Goal: Task Accomplishment & Management: Complete application form

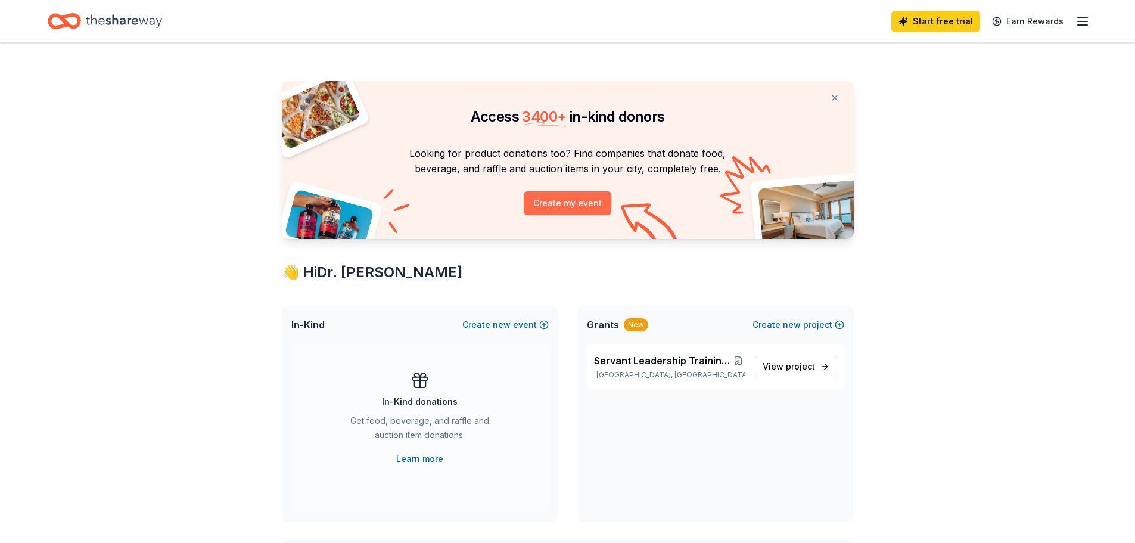
click at [575, 201] on button "Create my event" at bounding box center [568, 203] width 88 height 24
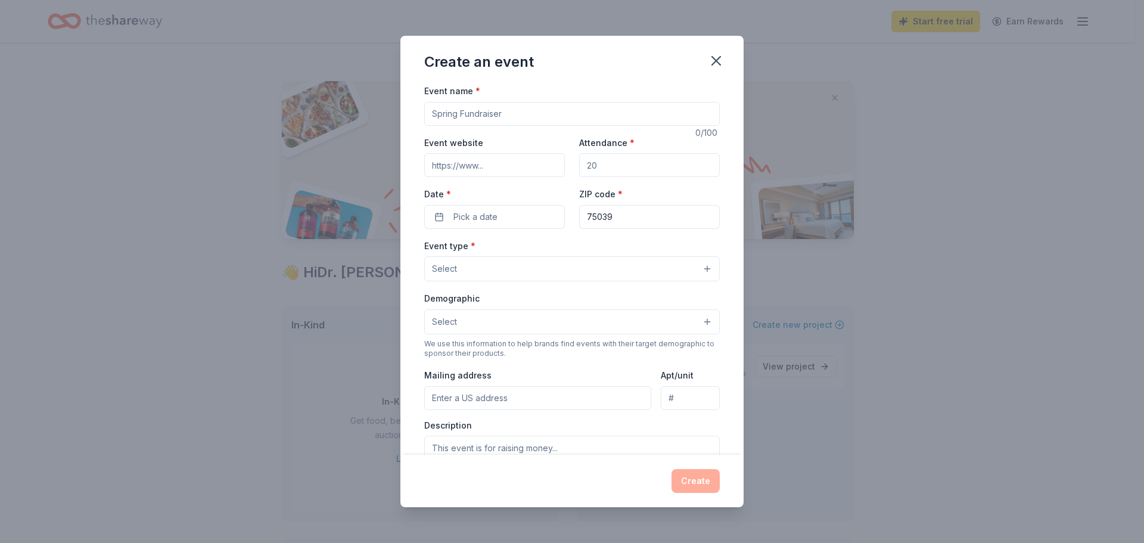
click at [549, 115] on input "Event name *" at bounding box center [572, 114] width 296 height 24
type input "[DEMOGRAPHIC_DATA] Girls Rock Awards"
click at [598, 162] on input "Attendance *" at bounding box center [649, 165] width 141 height 24
type input "100"
click at [499, 164] on input "Event website" at bounding box center [494, 165] width 141 height 24
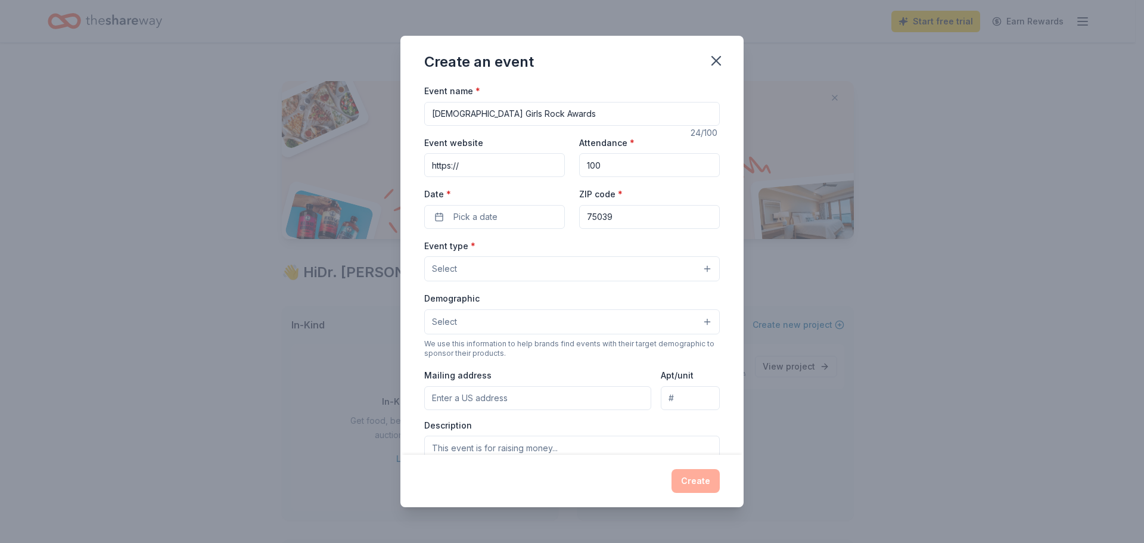
type input "[URL][DOMAIN_NAME]"
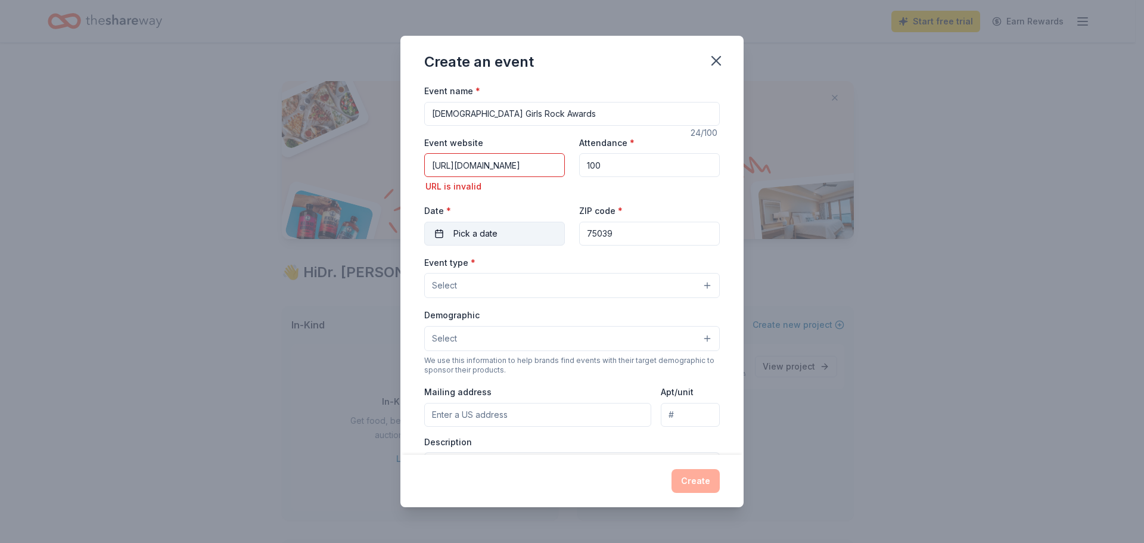
click at [517, 213] on div "Date * Pick a date" at bounding box center [494, 224] width 141 height 42
click at [516, 235] on button "Pick a date" at bounding box center [494, 234] width 141 height 24
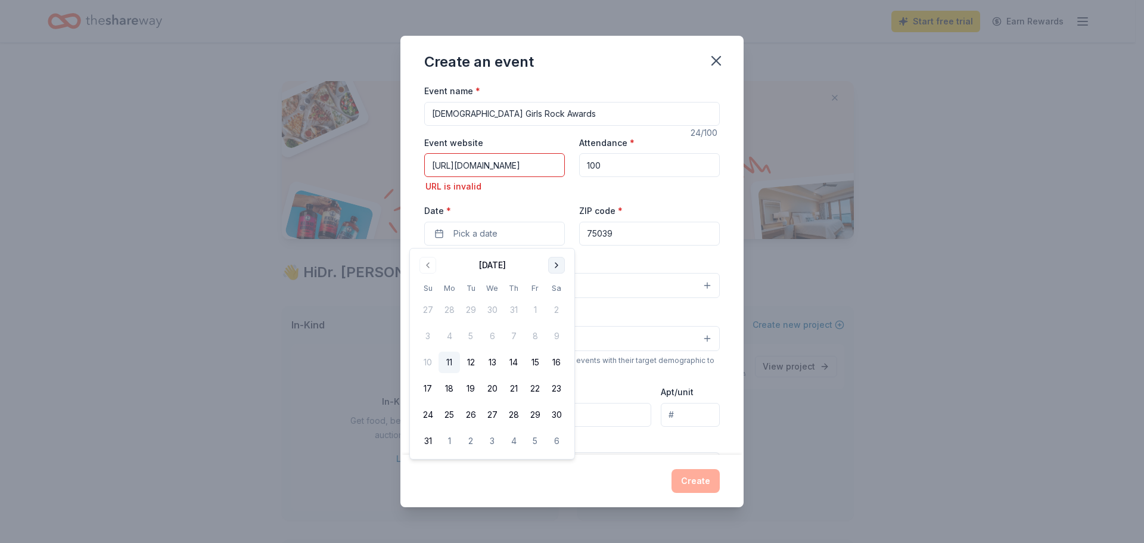
click at [555, 265] on button "Go to next month" at bounding box center [556, 265] width 17 height 17
click at [558, 360] on button "20" at bounding box center [556, 362] width 21 height 21
click at [638, 233] on input "75039" at bounding box center [649, 234] width 141 height 24
type input "75071"
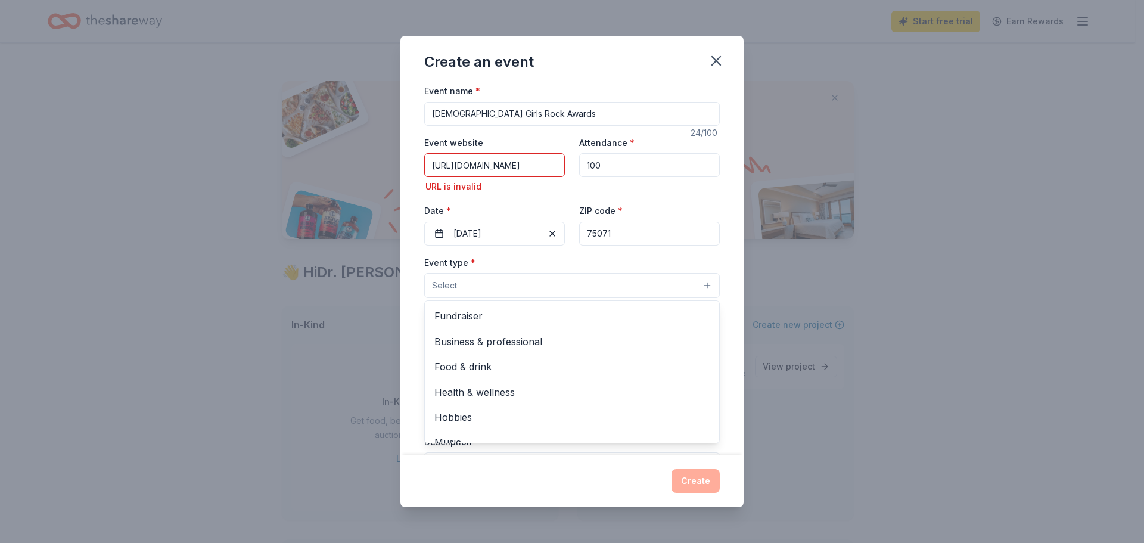
click at [561, 287] on button "Select" at bounding box center [572, 285] width 296 height 25
click at [533, 340] on span "Business & professional" at bounding box center [571, 340] width 275 height 15
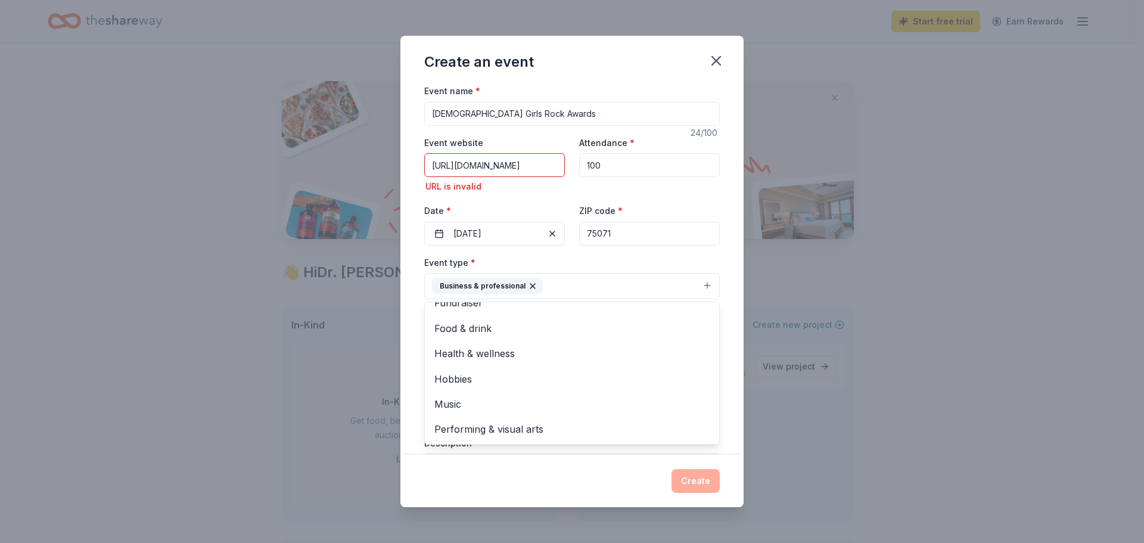
click at [726, 274] on div "Event name * [PERSON_NAME] Girls Rock Awards 24 /100 Event website [URL][DOMAIN…" at bounding box center [572, 268] width 343 height 371
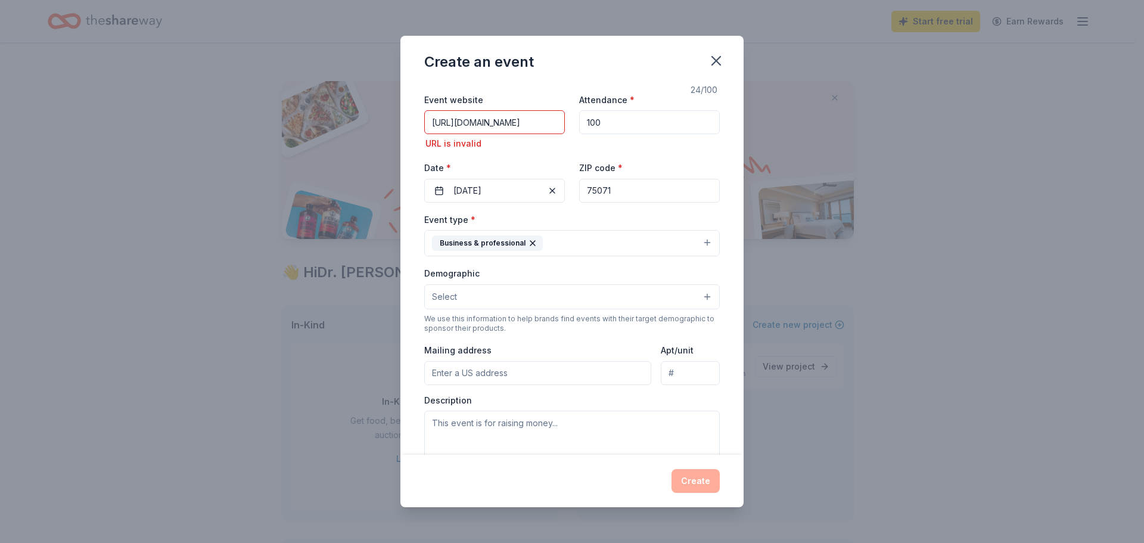
scroll to position [51, 0]
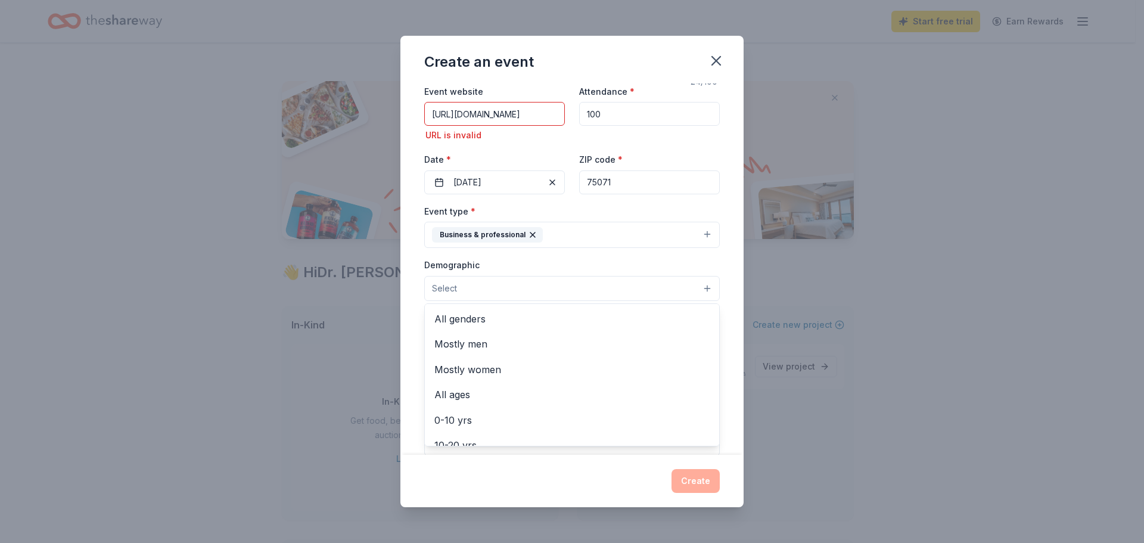
click at [700, 290] on button "Select" at bounding box center [572, 288] width 296 height 25
click at [480, 365] on span "Mostly women" at bounding box center [571, 369] width 275 height 15
click at [484, 316] on span "All genders" at bounding box center [571, 319] width 275 height 15
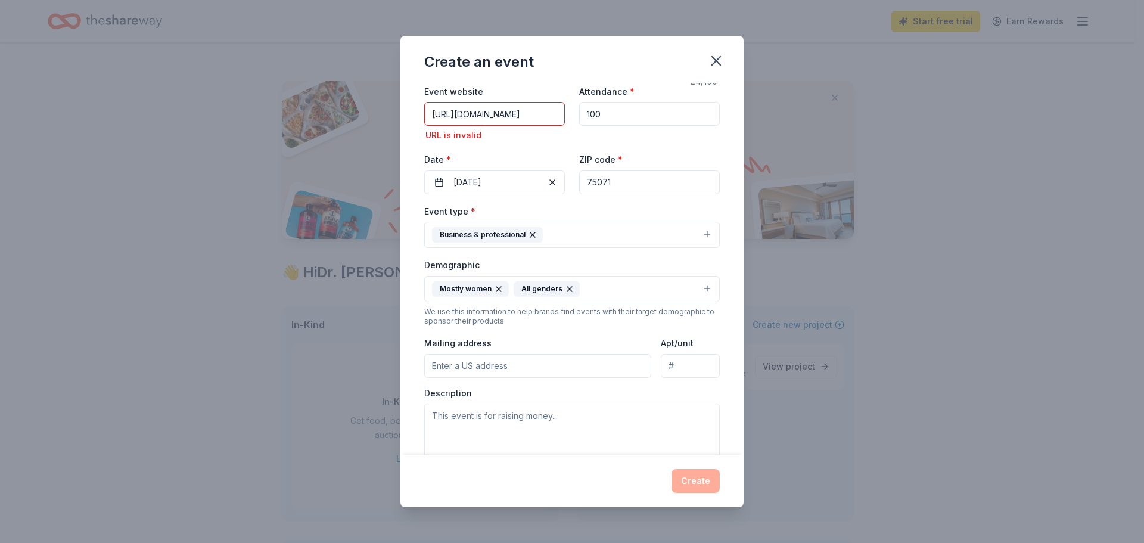
click at [498, 287] on icon "button" at bounding box center [499, 289] width 10 height 10
click at [514, 289] on button "All genders" at bounding box center [572, 289] width 296 height 26
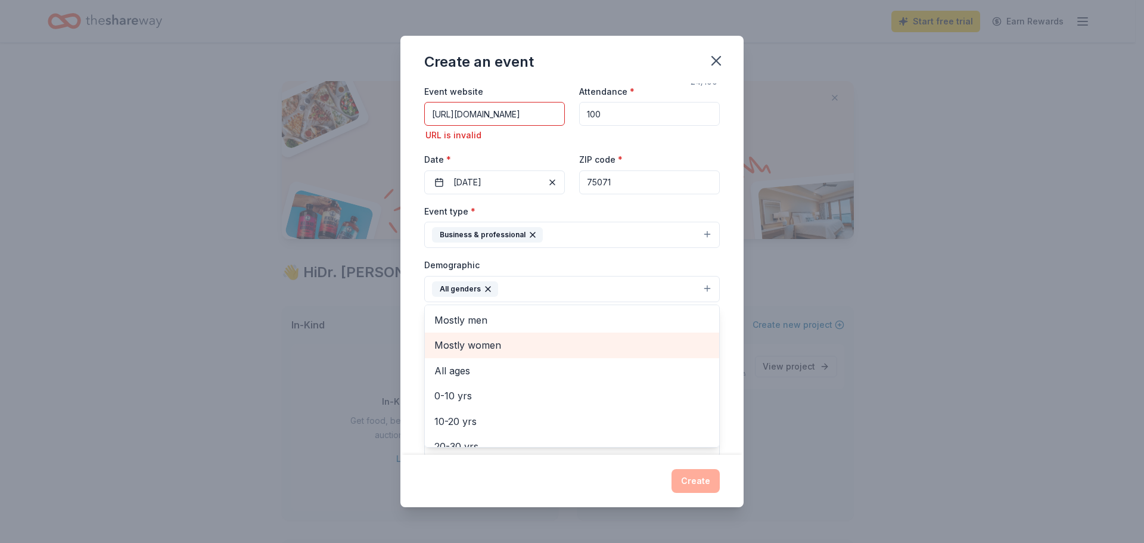
click at [474, 349] on span "Mostly women" at bounding box center [571, 344] width 275 height 15
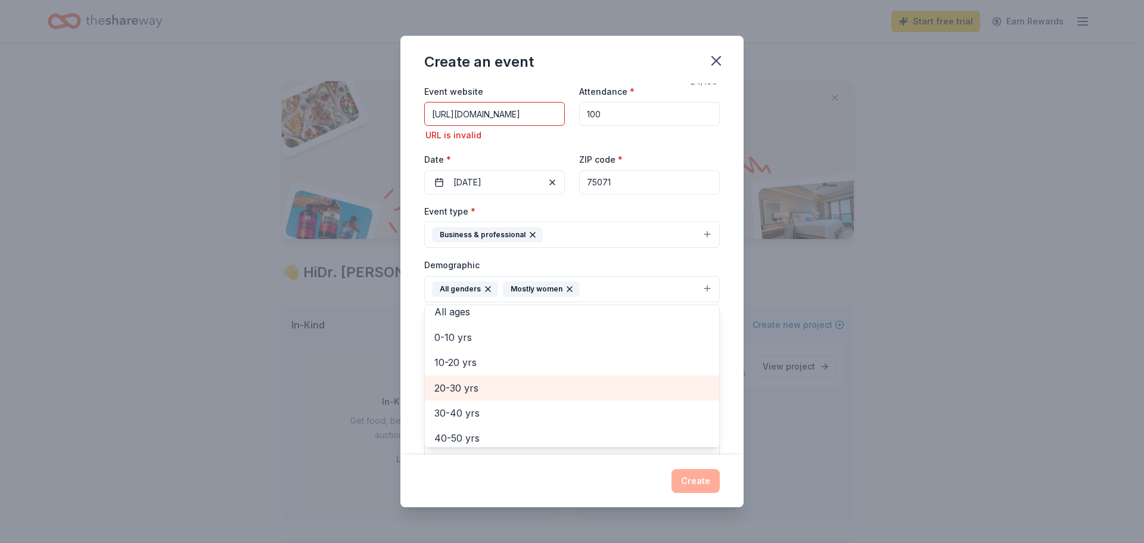
click at [468, 375] on div "20-30 yrs" at bounding box center [572, 387] width 294 height 25
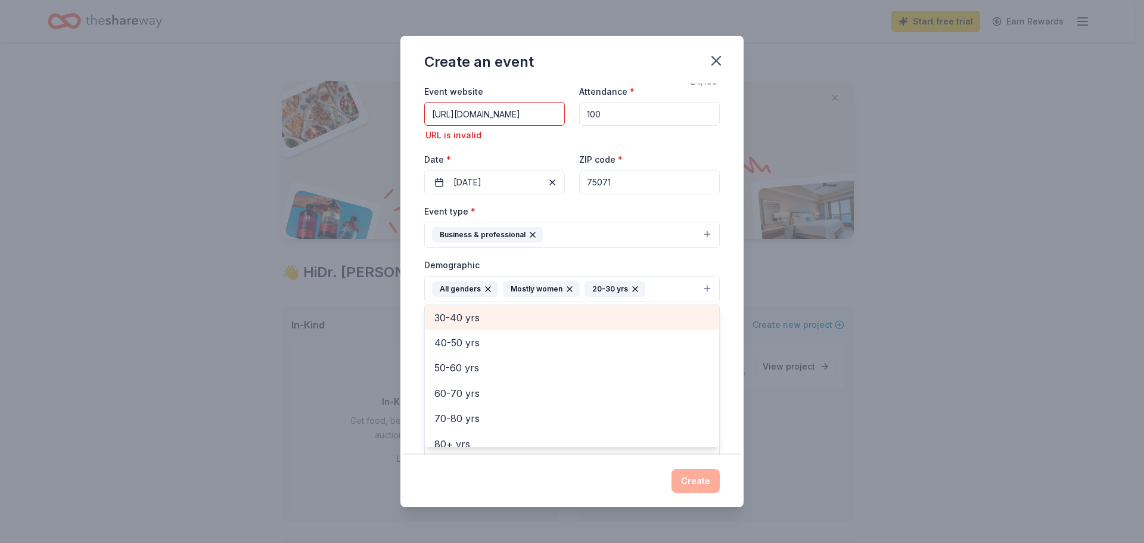
click at [467, 308] on div "30-40 yrs" at bounding box center [572, 317] width 294 height 25
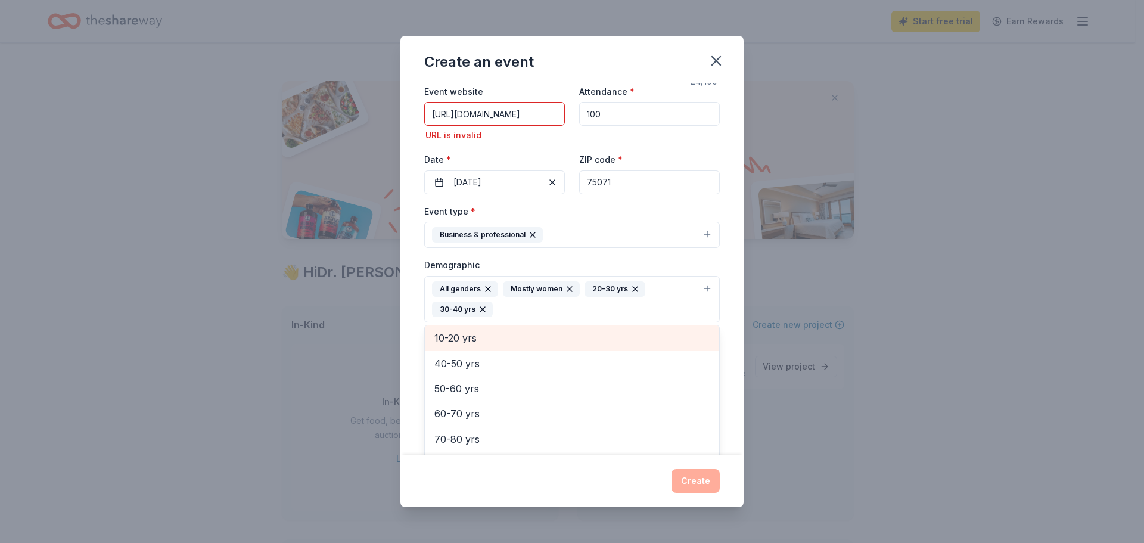
click at [463, 333] on span "10-20 yrs" at bounding box center [571, 337] width 275 height 15
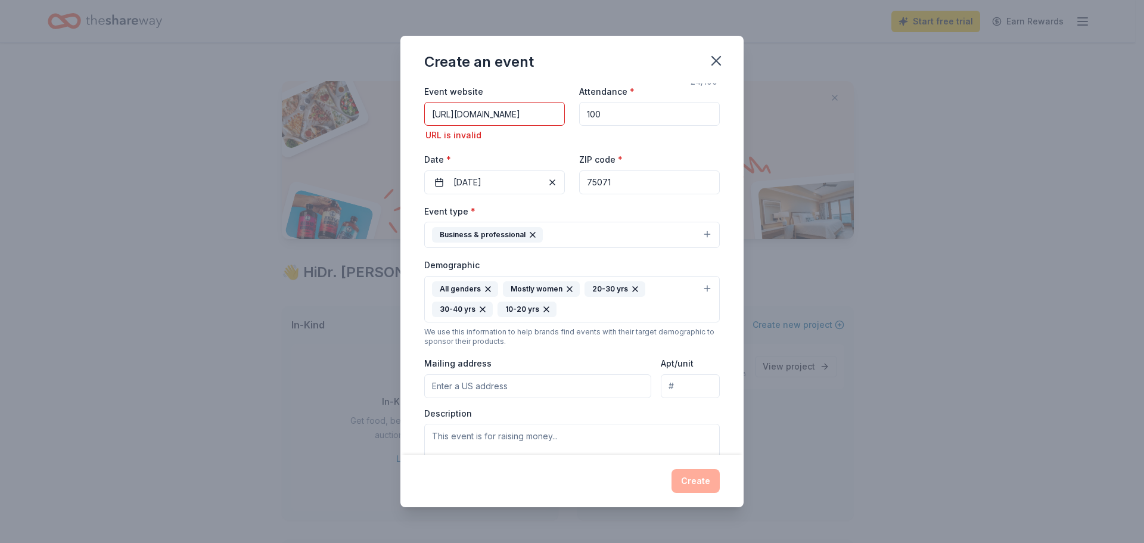
click at [542, 305] on icon "button" at bounding box center [547, 310] width 10 height 10
click at [701, 290] on button "All genders Mostly women 20-30 yrs 30-40 yrs" at bounding box center [572, 299] width 296 height 46
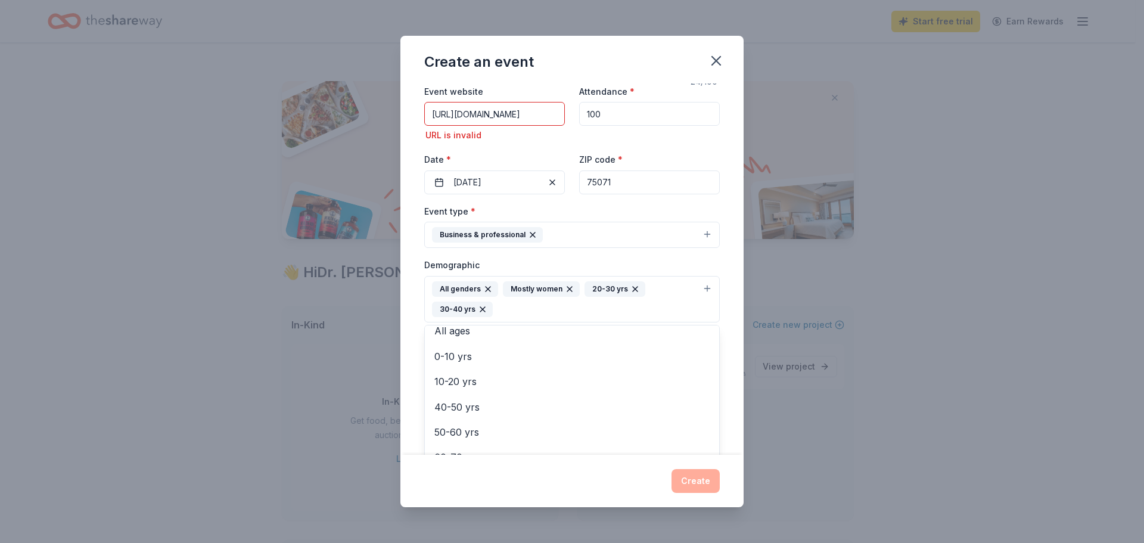
scroll to position [37, 0]
click at [470, 403] on span "40-50 yrs" at bounding box center [571, 404] width 275 height 15
click at [468, 405] on span "50-60 yrs" at bounding box center [571, 404] width 275 height 15
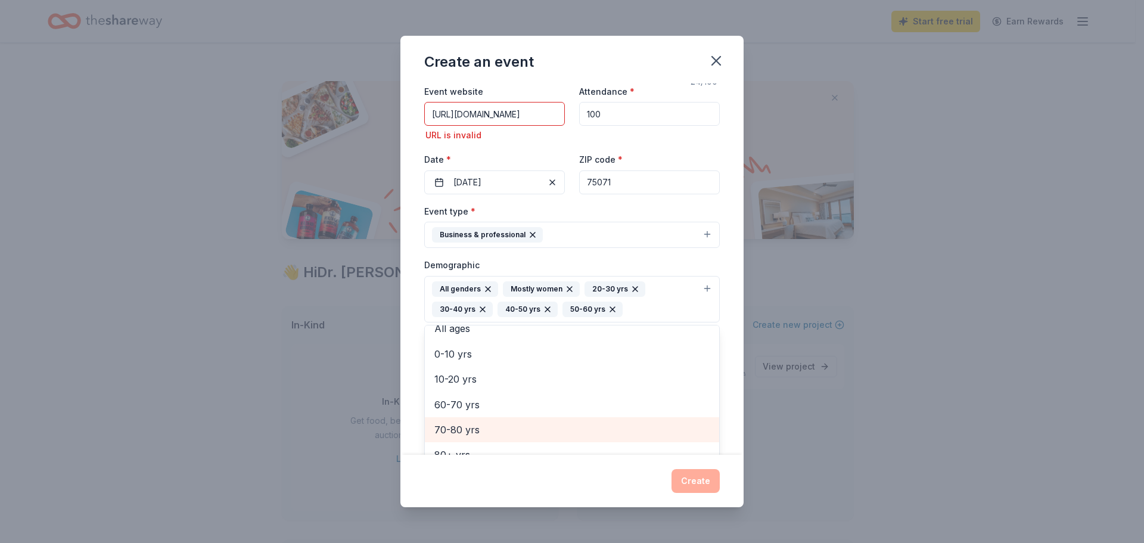
click at [461, 432] on span "70-80 yrs" at bounding box center [571, 429] width 275 height 15
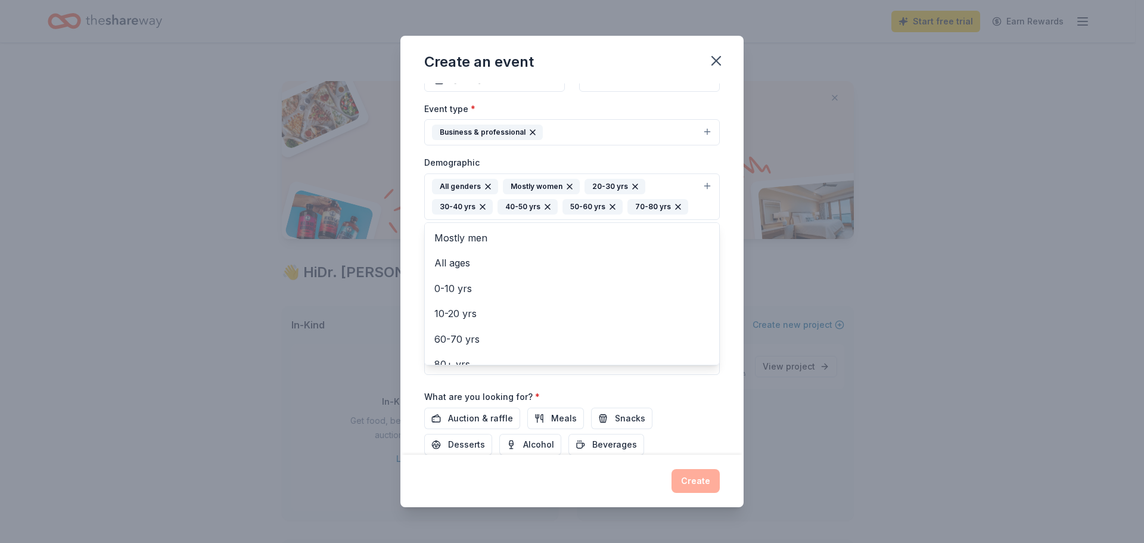
scroll to position [161, 0]
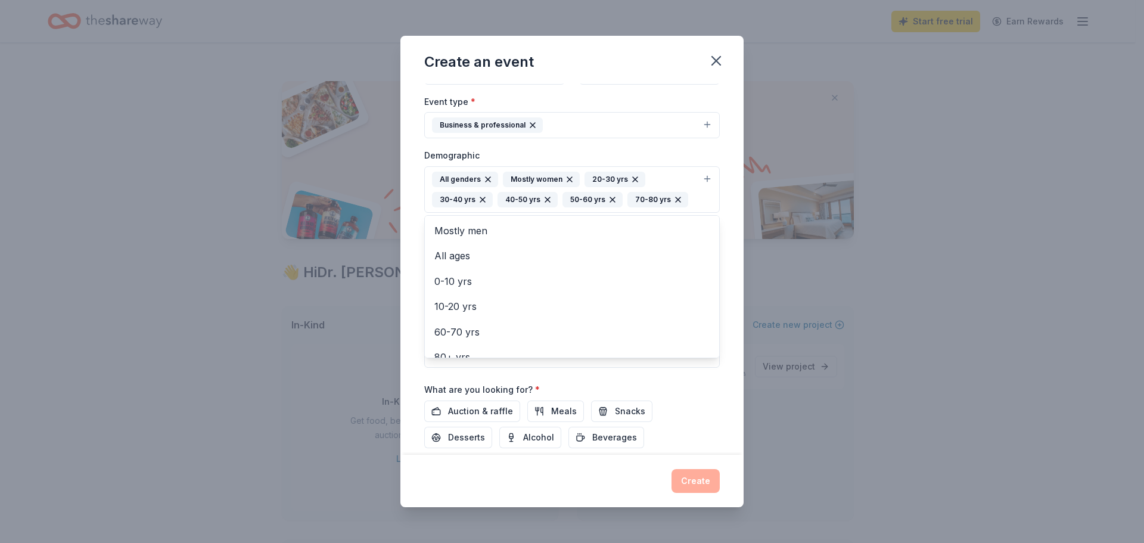
click at [725, 358] on div "Event name * [DEMOGRAPHIC_DATA] Girls Rock Awards 24 /100 Event website [URL][D…" at bounding box center [572, 268] width 343 height 371
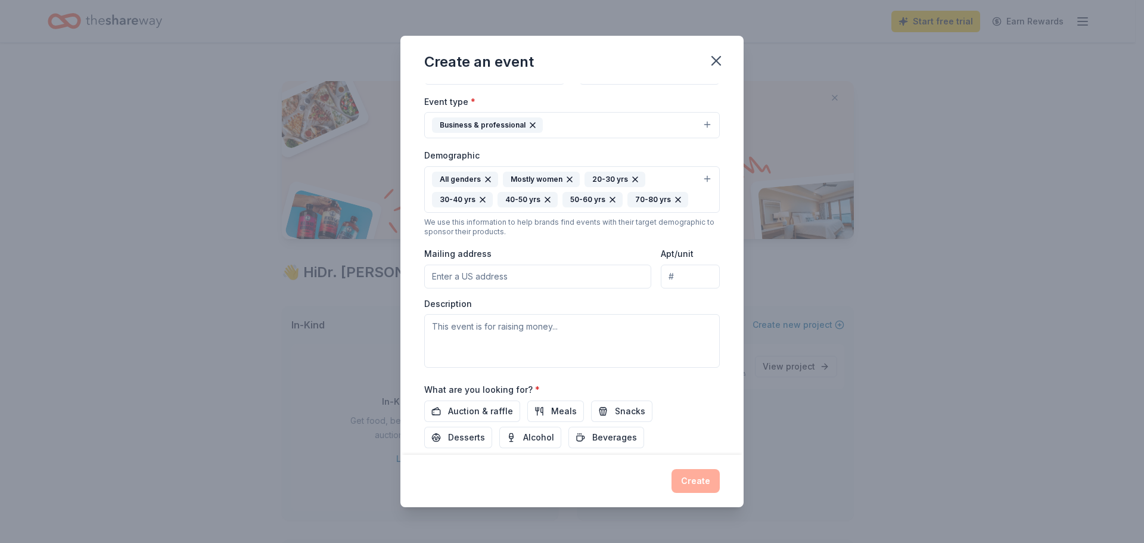
click at [488, 281] on input "Mailing address" at bounding box center [537, 277] width 227 height 24
click at [525, 251] on div "Mailing address" at bounding box center [537, 267] width 227 height 42
click at [561, 409] on span "Meals" at bounding box center [564, 411] width 26 height 14
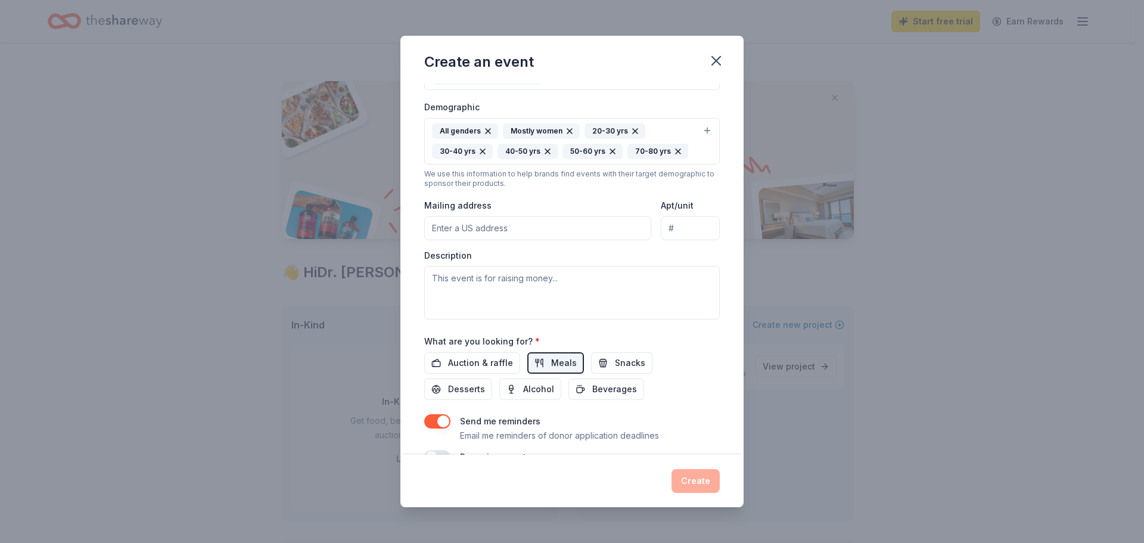
scroll to position [238, 0]
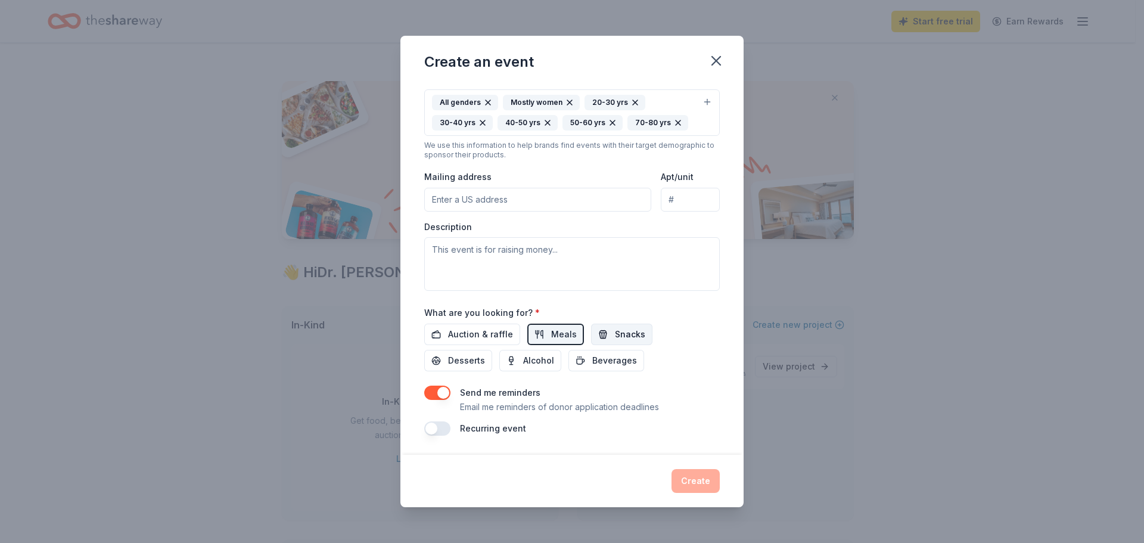
click at [622, 334] on span "Snacks" at bounding box center [630, 334] width 30 height 14
click at [613, 361] on span "Beverages" at bounding box center [614, 360] width 45 height 14
click at [457, 357] on span "Desserts" at bounding box center [466, 360] width 37 height 14
click at [470, 334] on span "Auction & raffle" at bounding box center [480, 334] width 65 height 14
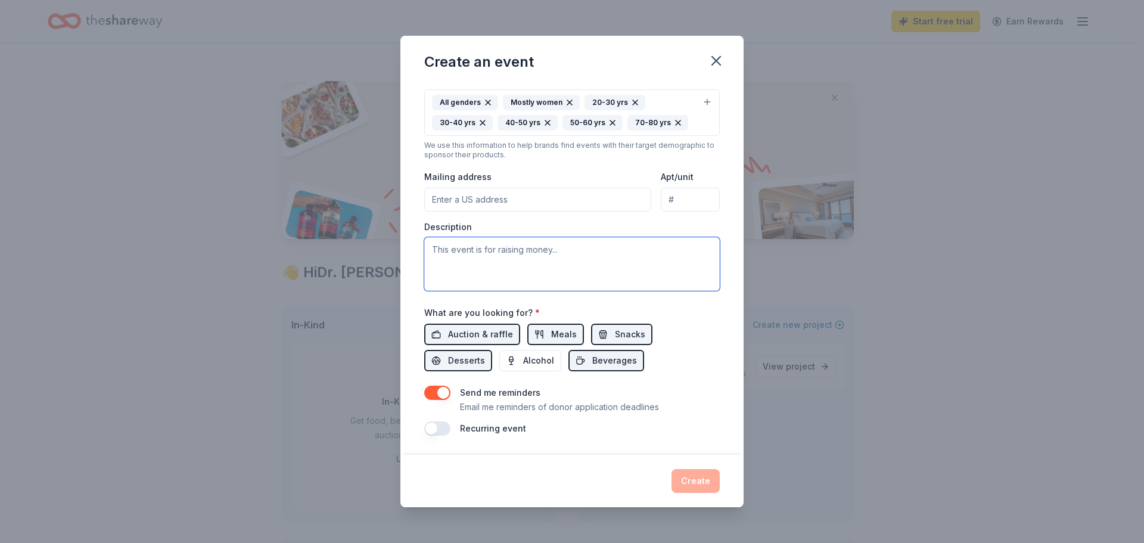
click at [524, 256] on textarea at bounding box center [572, 264] width 296 height 54
type textarea "This event is an Awards Show in which we are recognizing and celebrating men an…"
click at [696, 482] on div "Create" at bounding box center [572, 481] width 296 height 24
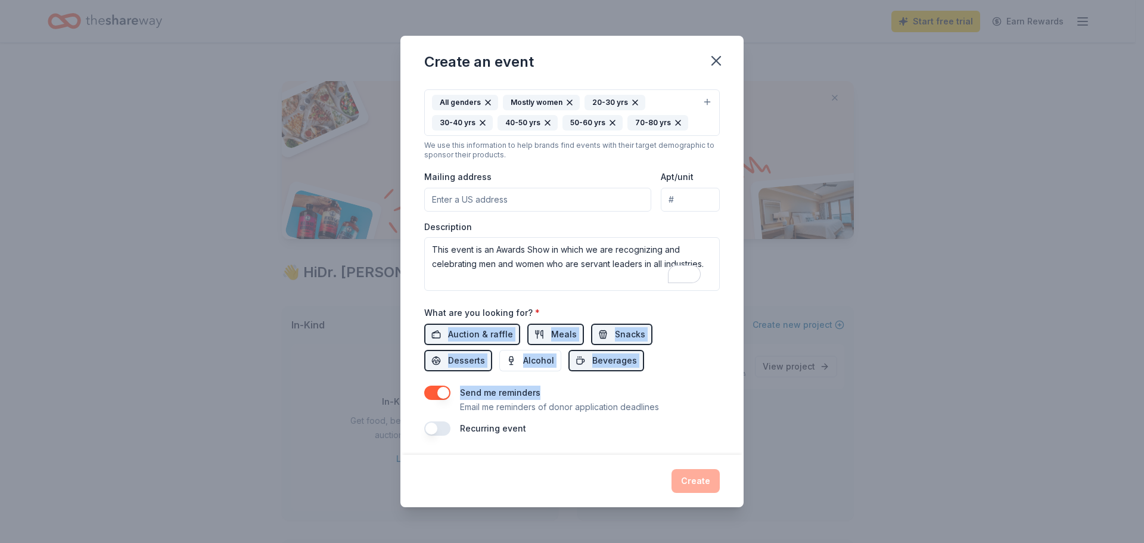
drag, startPoint x: 747, startPoint y: 386, endPoint x: 764, endPoint y: 306, distance: 82.2
click at [764, 306] on div "Create an event Event name * [PERSON_NAME] Girls Rock Awards 24 /100 Event webs…" at bounding box center [572, 271] width 1144 height 543
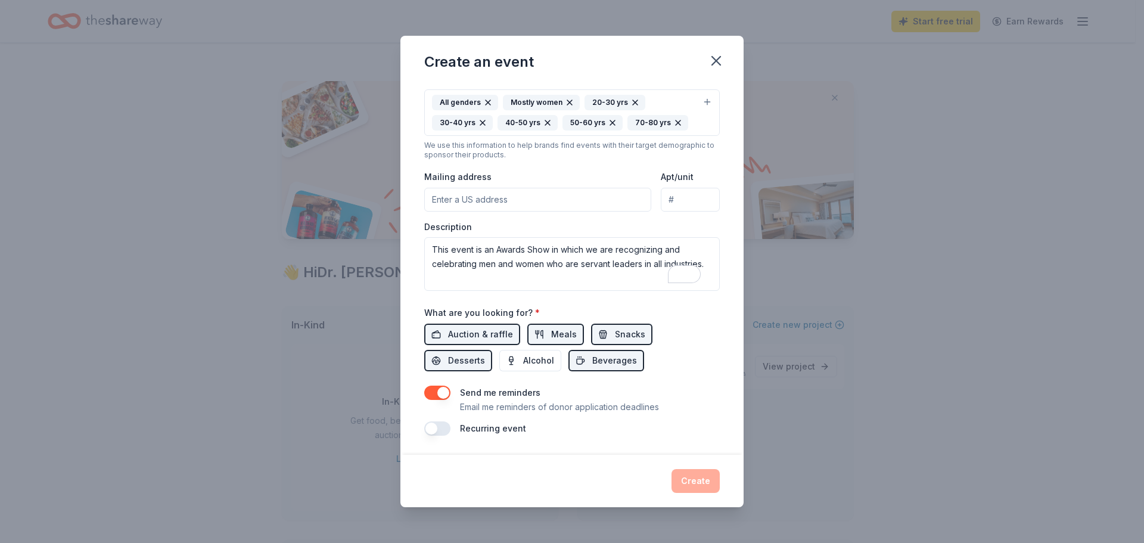
click at [491, 200] on input "Mailing address" at bounding box center [537, 200] width 227 height 24
click at [554, 200] on input "[STREET_ADDRESS]" at bounding box center [537, 200] width 227 height 24
type input "[STREET_ADDRESS]"
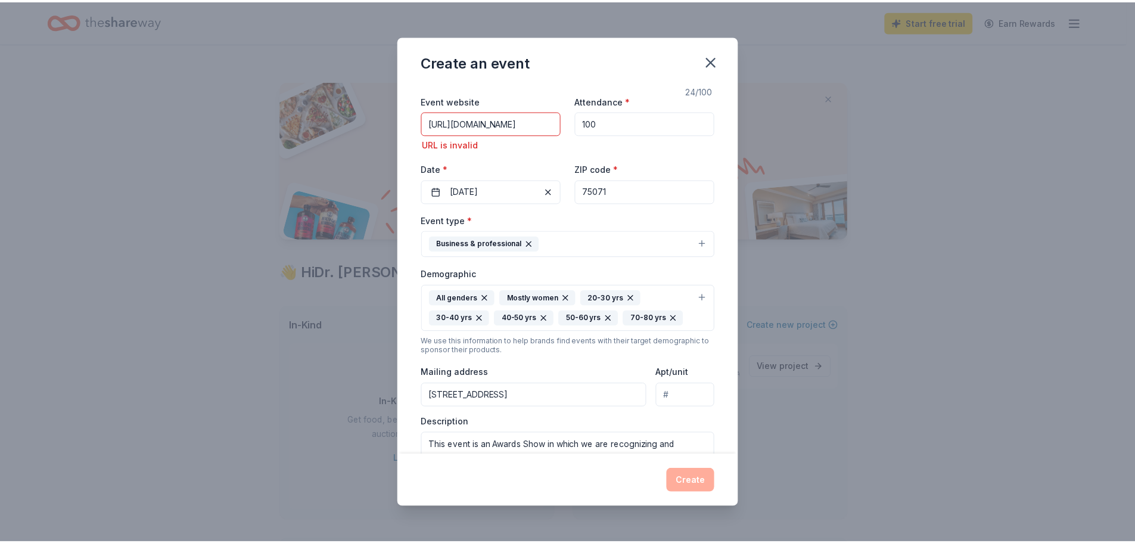
scroll to position [0, 0]
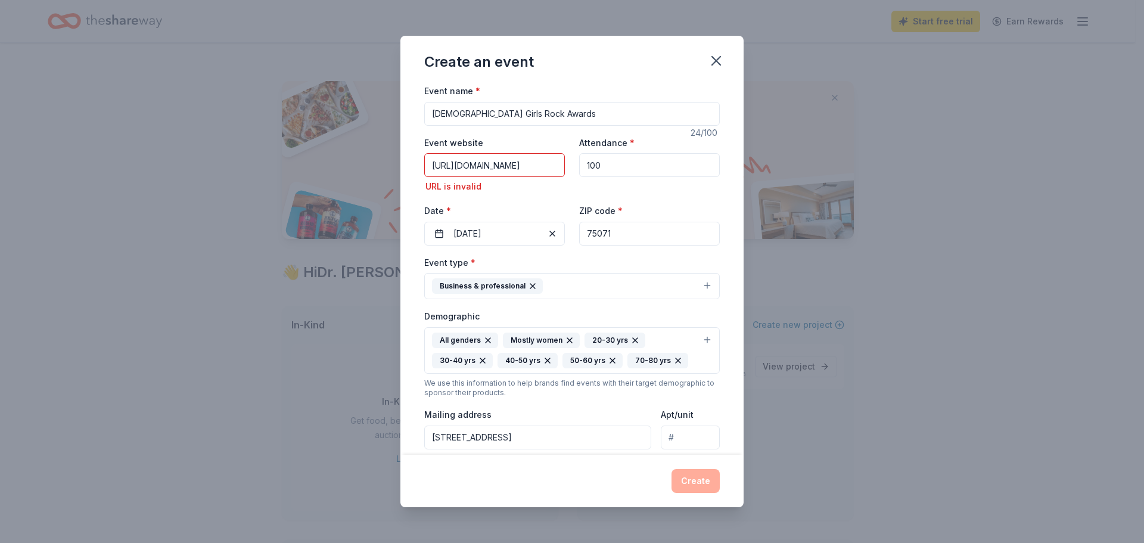
click at [542, 169] on input "[URL][DOMAIN_NAME]" at bounding box center [494, 165] width 141 height 24
click at [541, 169] on input "[URL][DOMAIN_NAME]" at bounding box center [494, 165] width 141 height 24
drag, startPoint x: 499, startPoint y: 166, endPoint x: 402, endPoint y: 153, distance: 98.6
click at [402, 153] on div "Event name * [PERSON_NAME] Girls Rock Awards 24 /100 Event website [URL][DOMAIN…" at bounding box center [572, 268] width 343 height 371
type input "h"
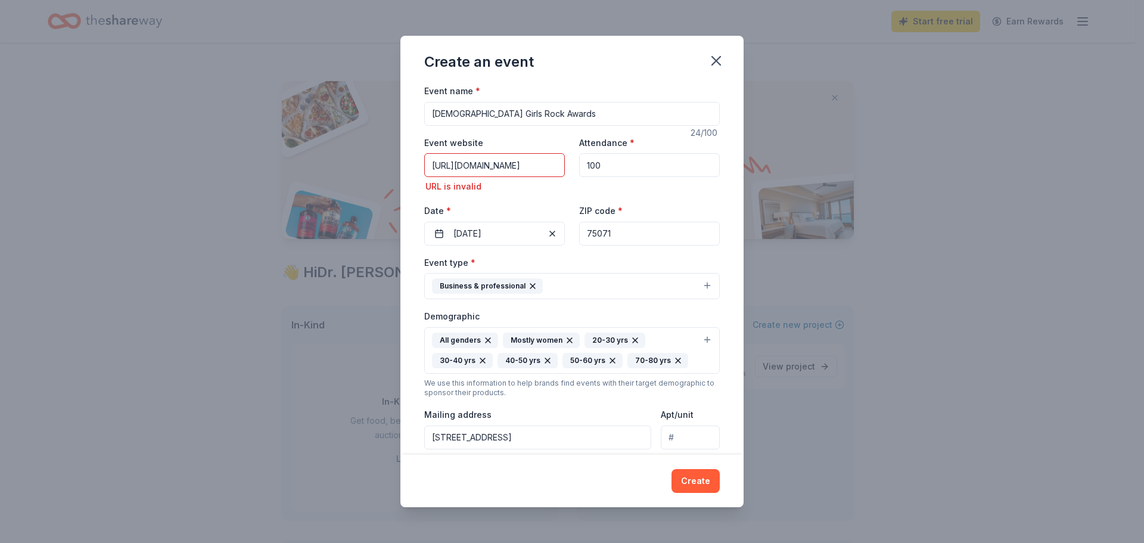
type input "[URL][DOMAIN_NAME]"
click at [513, 203] on div "Event website [URL][DOMAIN_NAME] URL is invalid Attendance * 100 Date * [DATE] …" at bounding box center [572, 190] width 296 height 110
click at [507, 191] on div "URL is invalid" at bounding box center [494, 186] width 141 height 14
drag, startPoint x: 545, startPoint y: 167, endPoint x: 381, endPoint y: 154, distance: 163.8
click at [380, 154] on div "Create an event Event name * [PERSON_NAME] Girls Rock Awards 24 /100 Event webs…" at bounding box center [572, 271] width 1144 height 543
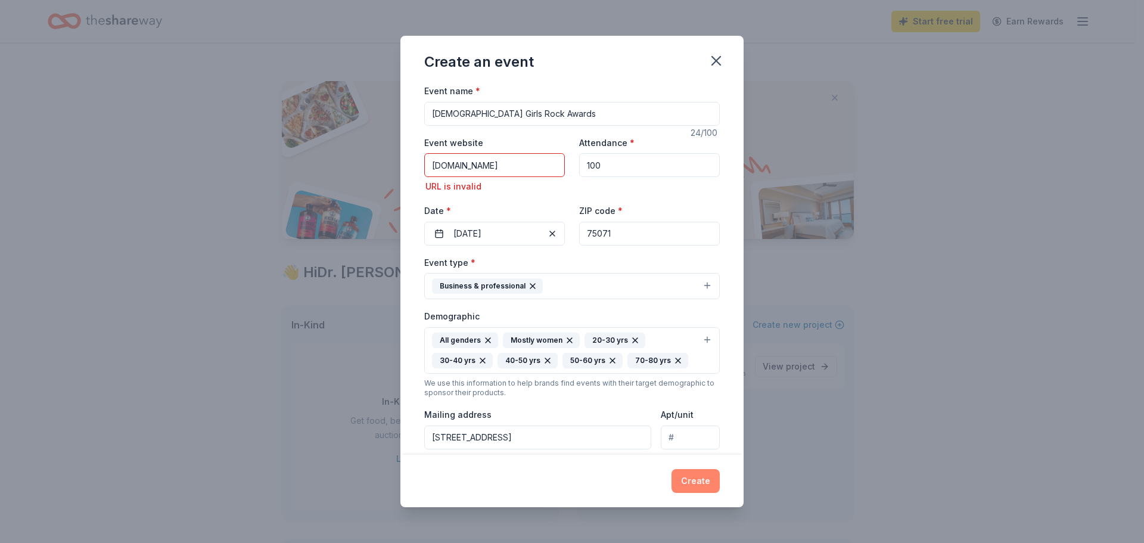
type input "[DOMAIN_NAME]"
click at [698, 478] on button "Create" at bounding box center [696, 481] width 48 height 24
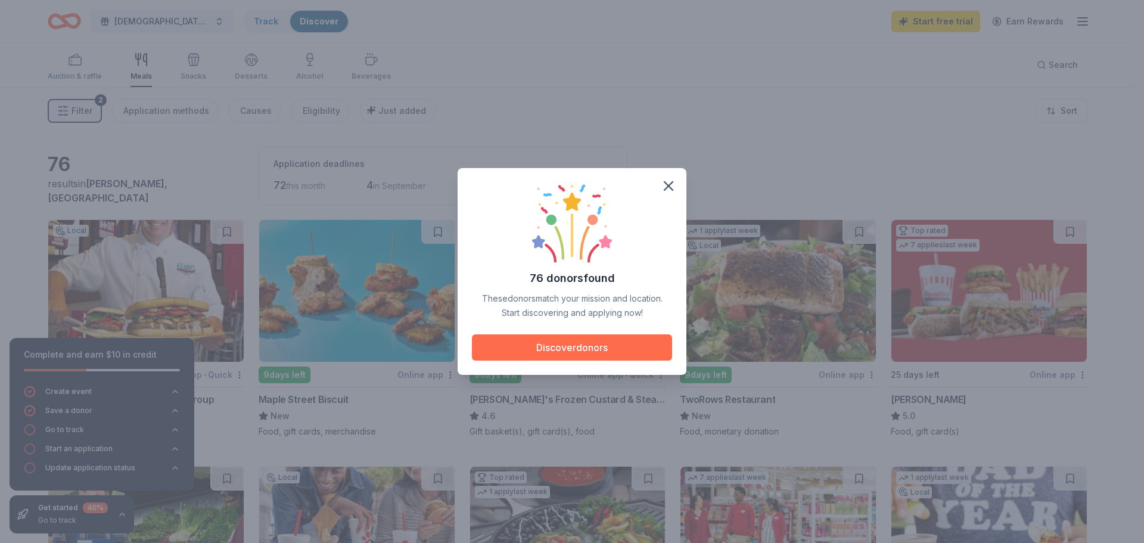
click at [610, 347] on button "Discover donors" at bounding box center [572, 347] width 200 height 26
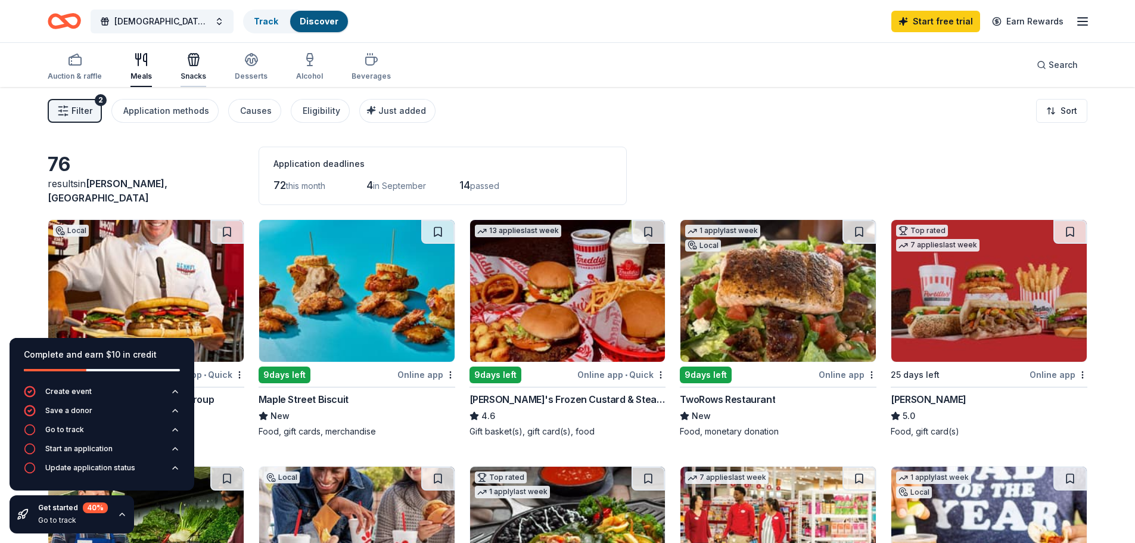
click at [197, 64] on icon "button" at bounding box center [194, 59] width 14 height 14
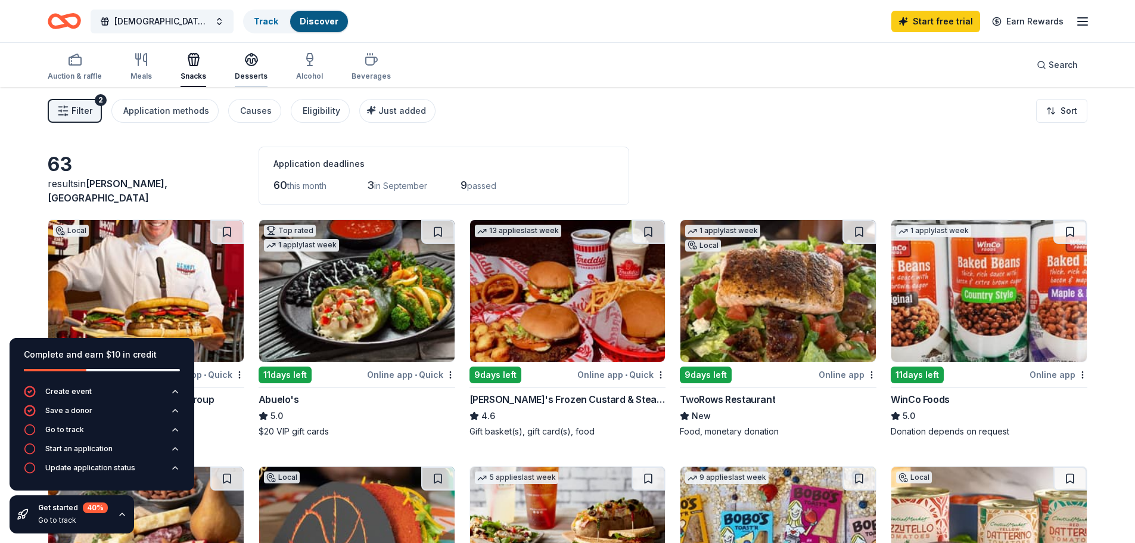
click at [246, 63] on icon "button" at bounding box center [251, 59] width 14 height 14
